Goal: Use online tool/utility: Use online tool/utility

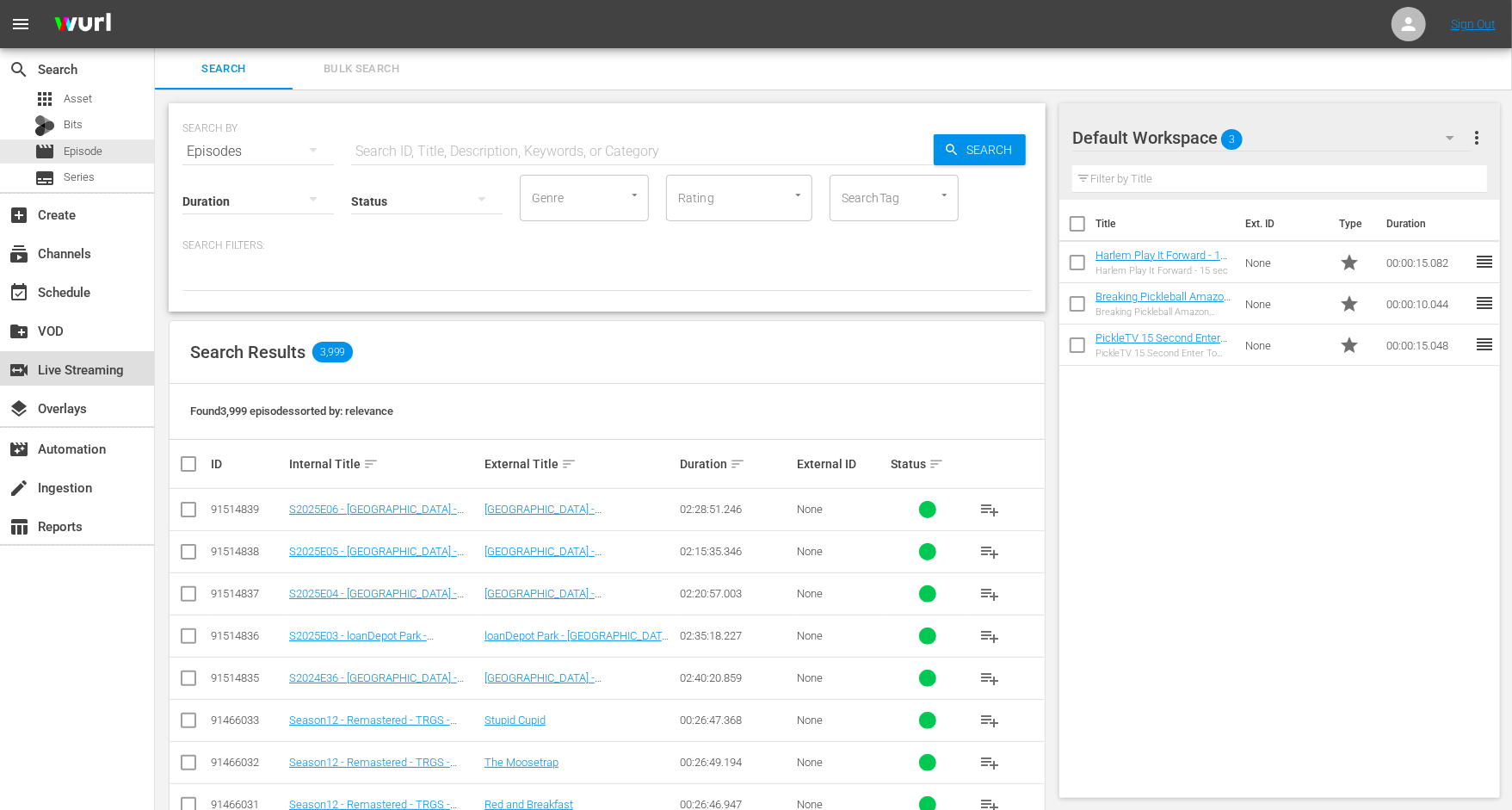
click at [75, 367] on div "switch_video Live Streaming" at bounding box center [48, 366] width 96 height 16
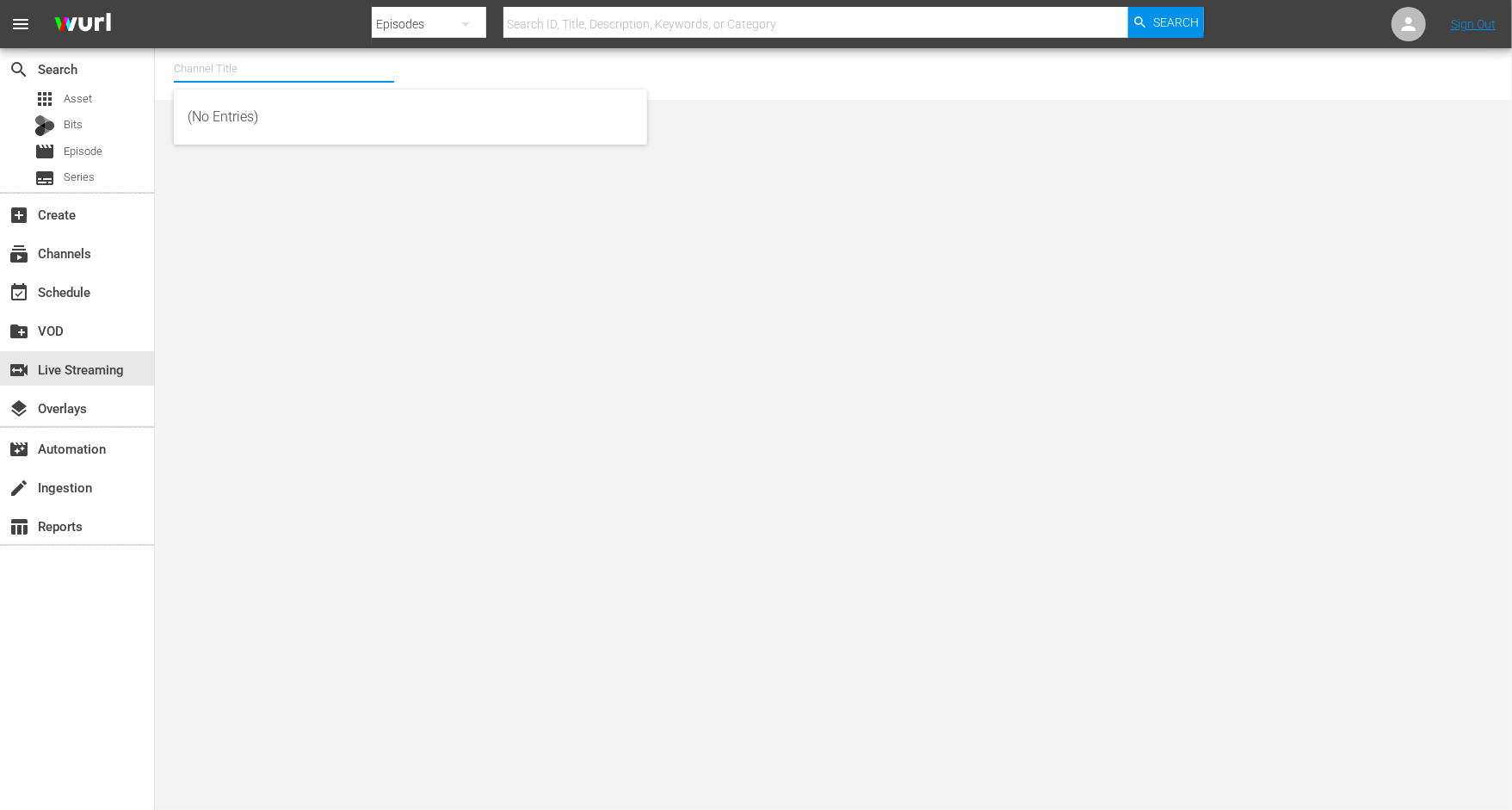
click at [310, 79] on input "text" at bounding box center [283, 68] width 220 height 41
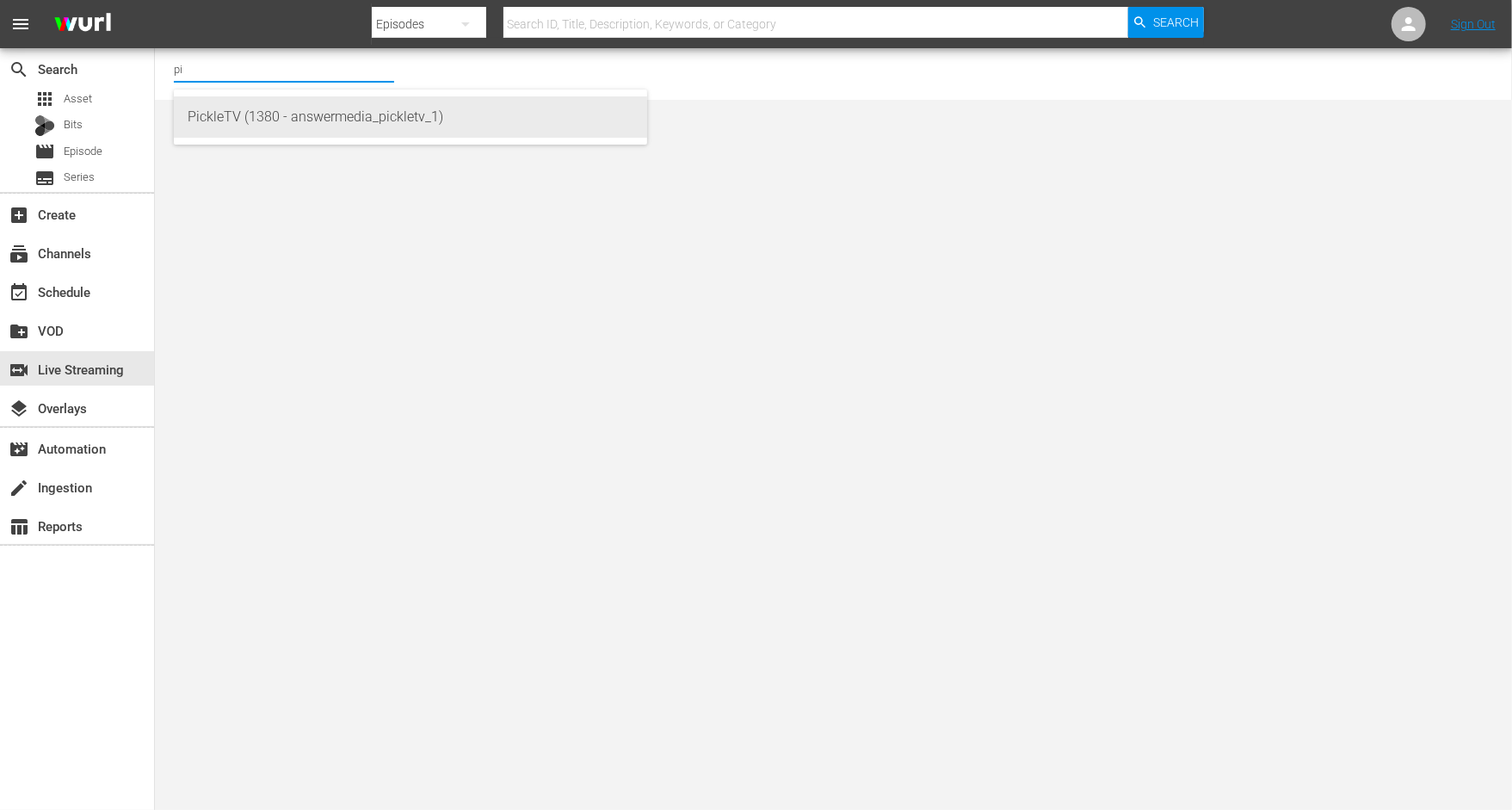
click at [259, 113] on div "PickleTV (1380 - answermedia_pickletv_1)" at bounding box center [410, 117] width 446 height 41
type input "PickleTV (1380 - answermedia_pickletv_1)"
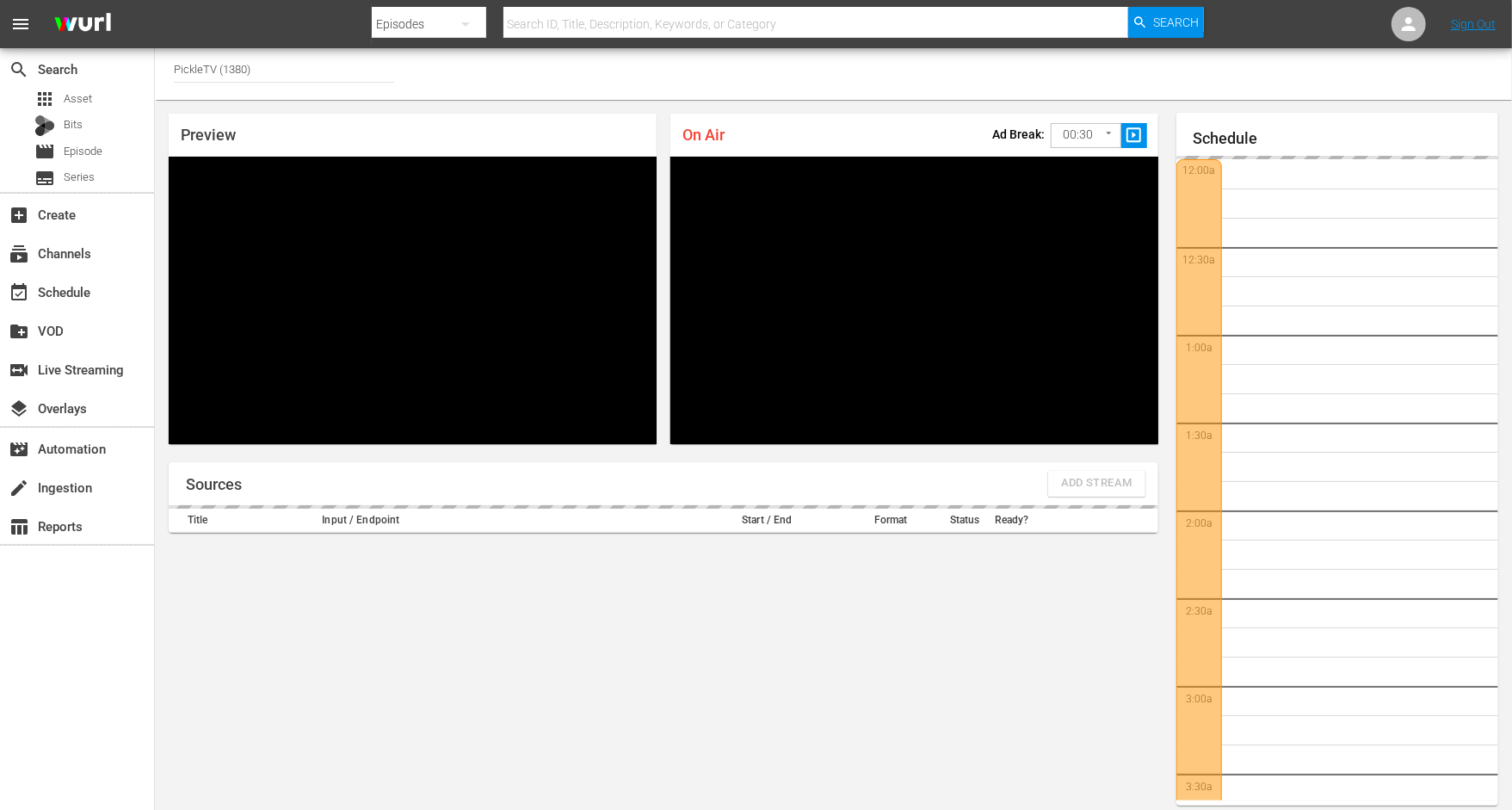
scroll to position [10, 0]
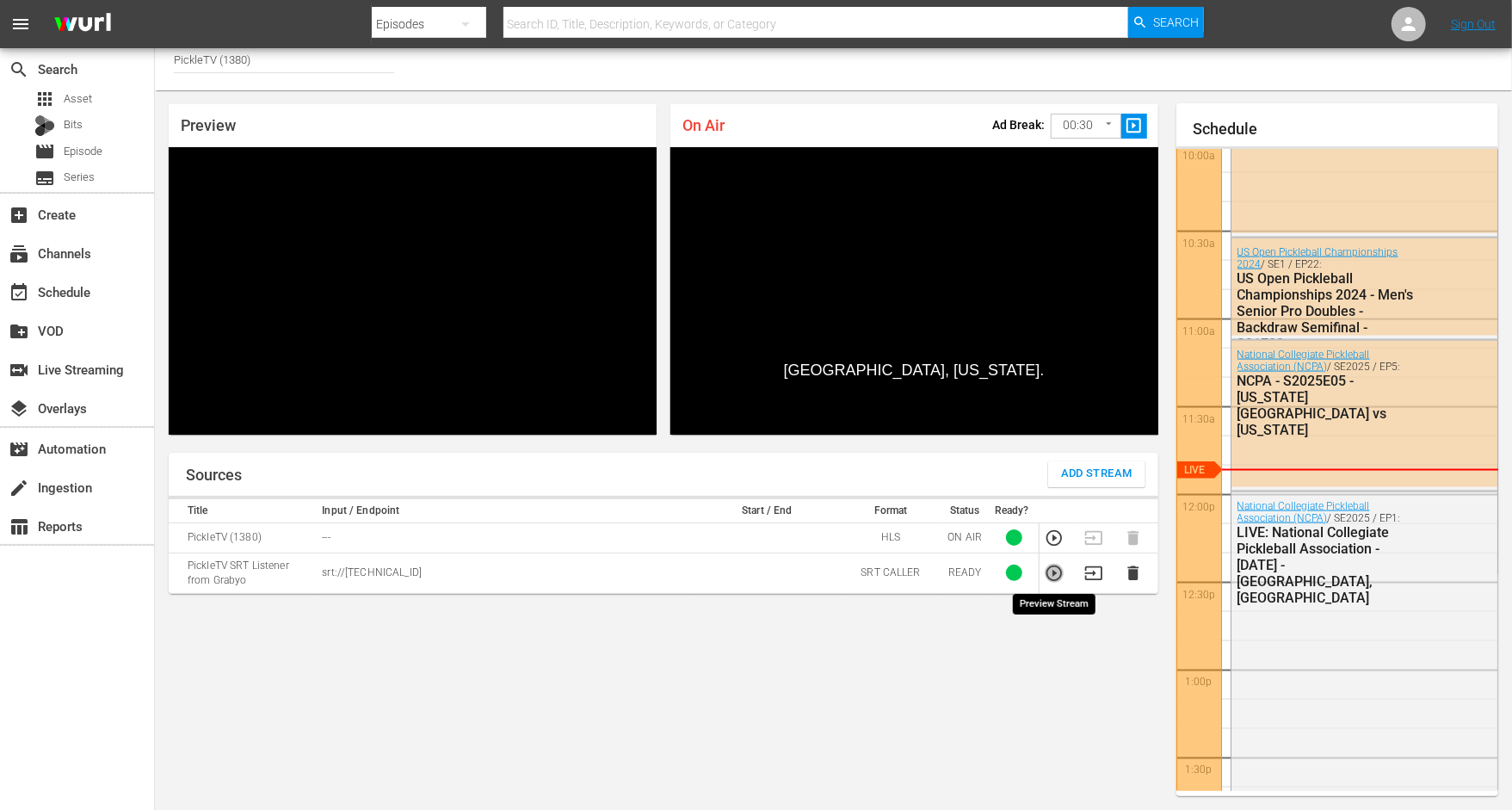
click at [1052, 579] on icon "button" at bounding box center [1054, 572] width 16 height 16
click at [848, 641] on div "Sources Add Stream Title Input / Endpoint Start / End Format Status Ready? Pick…" at bounding box center [663, 624] width 990 height 345
click at [1091, 575] on icon "button" at bounding box center [1094, 573] width 19 height 19
